Goal: Information Seeking & Learning: Check status

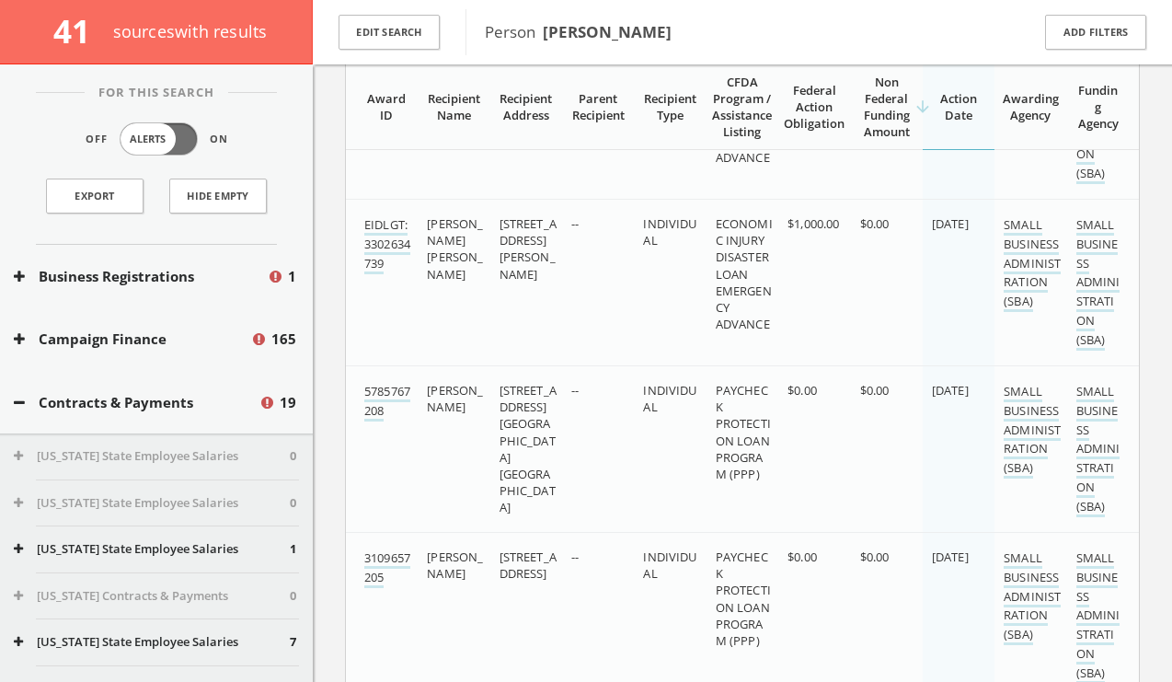
click at [247, 279] on button "Business Registrations" at bounding box center [140, 276] width 253 height 21
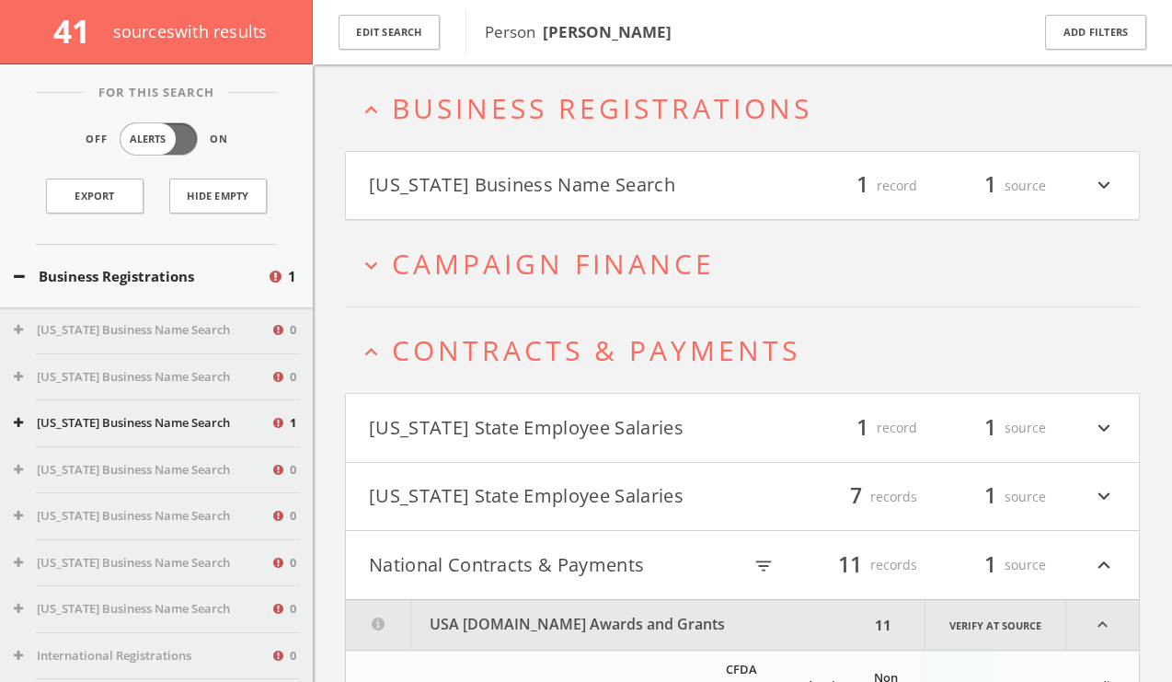
click at [228, 427] on button "[US_STATE] Business Name Search" at bounding box center [142, 423] width 257 height 18
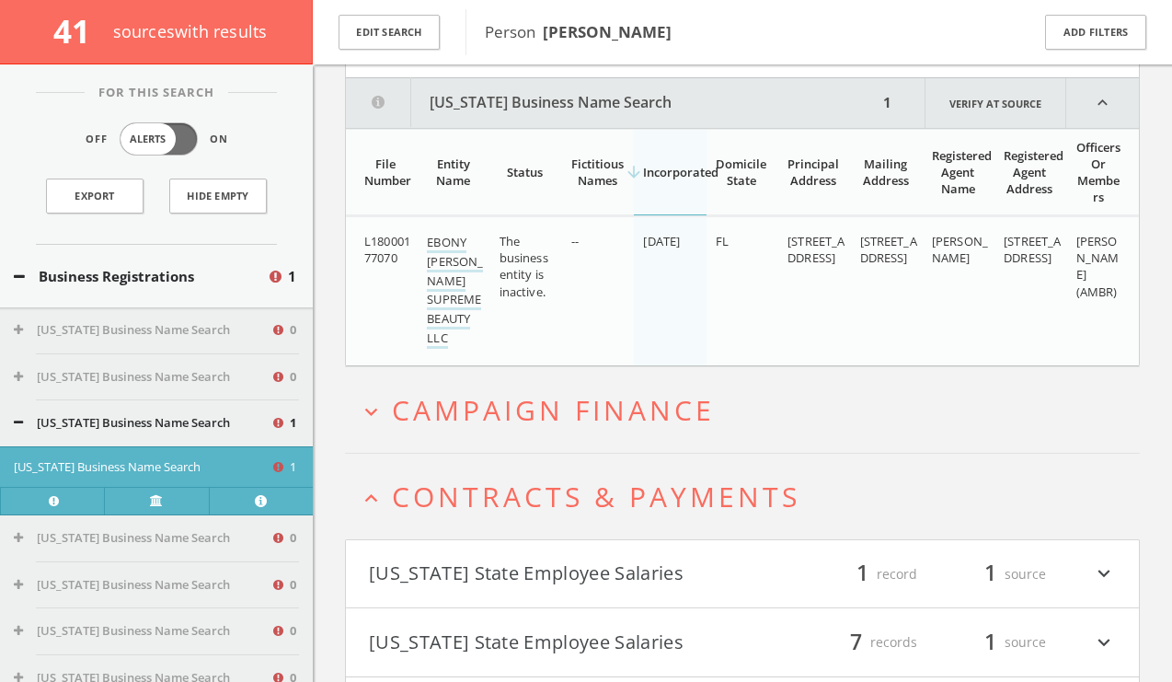
scroll to position [234, 0]
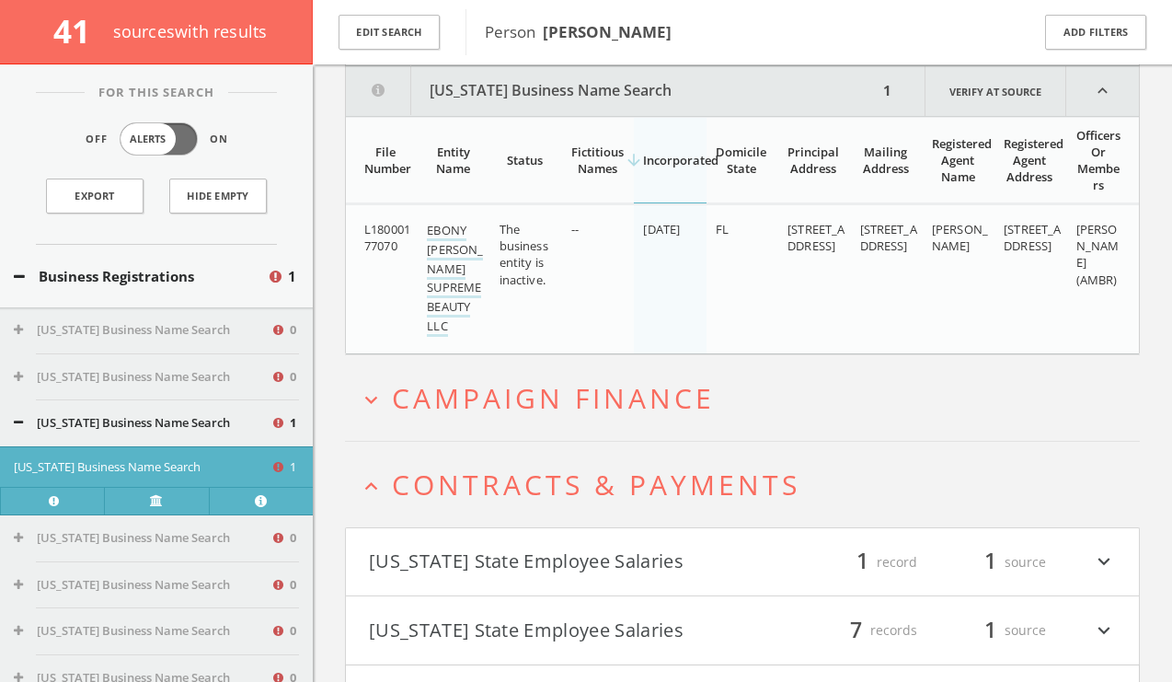
click at [514, 265] on span "The business entity is inactive." at bounding box center [524, 254] width 49 height 67
drag, startPoint x: 514, startPoint y: 265, endPoint x: 513, endPoint y: 253, distance: 12.1
click at [513, 253] on span "The business entity is inactive." at bounding box center [524, 254] width 49 height 67
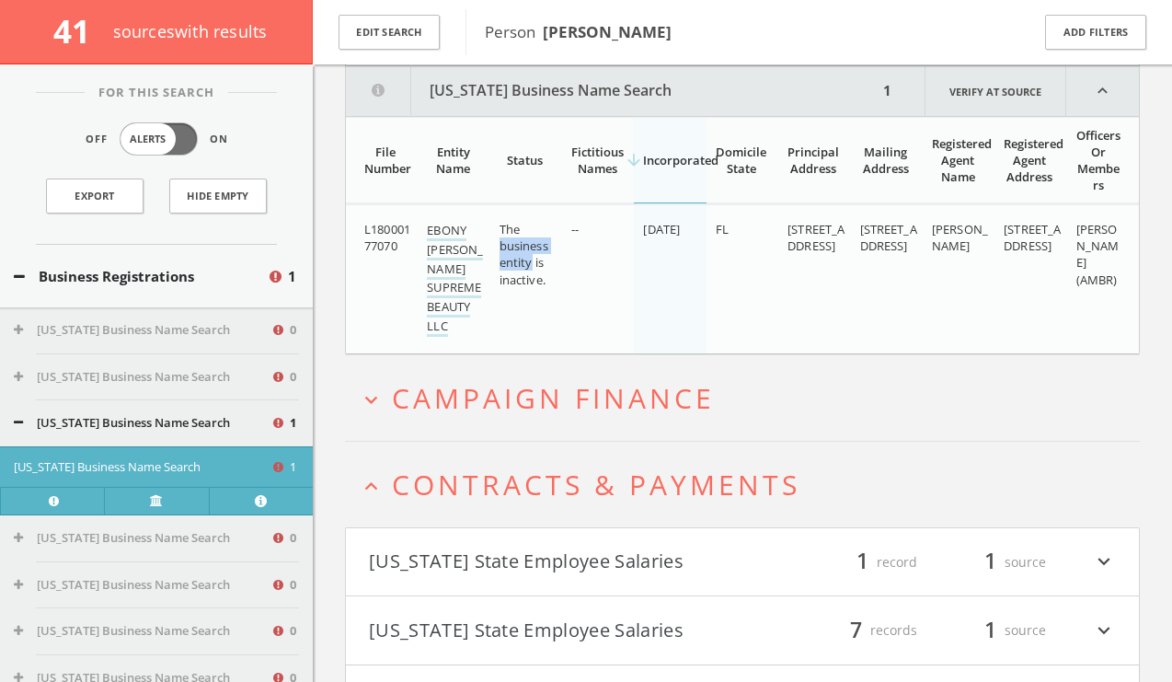
drag, startPoint x: 513, startPoint y: 253, endPoint x: 518, endPoint y: 268, distance: 15.7
click at [518, 268] on span "The business entity is inactive." at bounding box center [524, 254] width 49 height 67
click at [518, 259] on span "The business entity is inactive." at bounding box center [524, 254] width 49 height 67
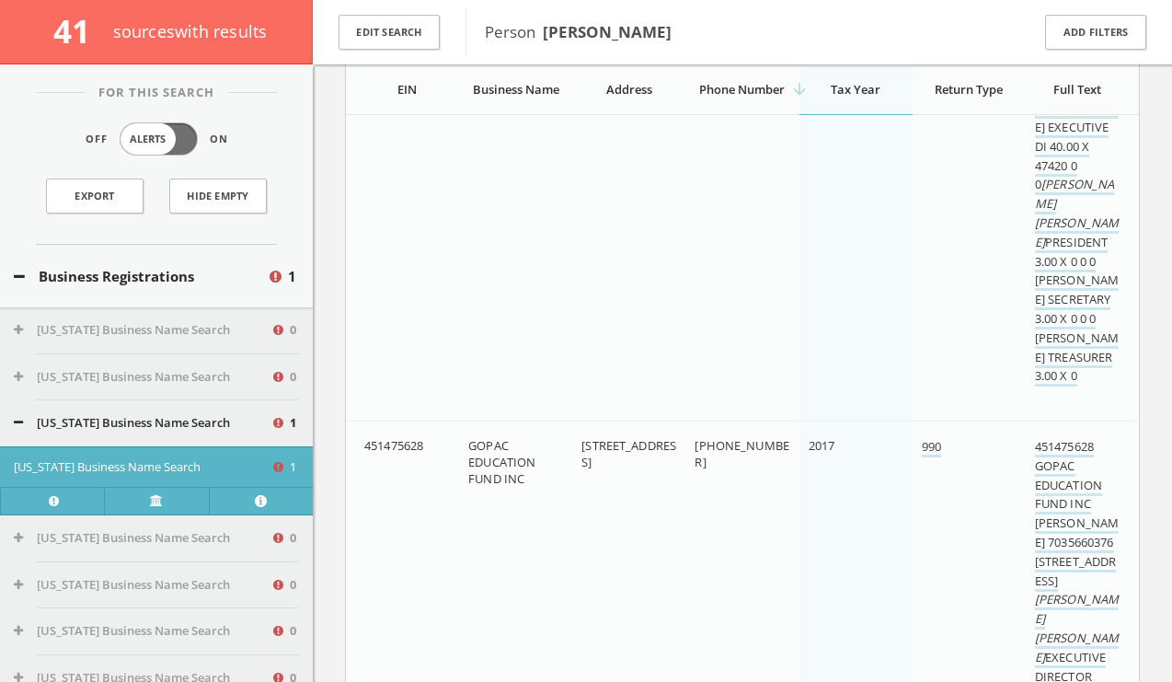
scroll to position [7854, 0]
